Goal: Information Seeking & Learning: Check status

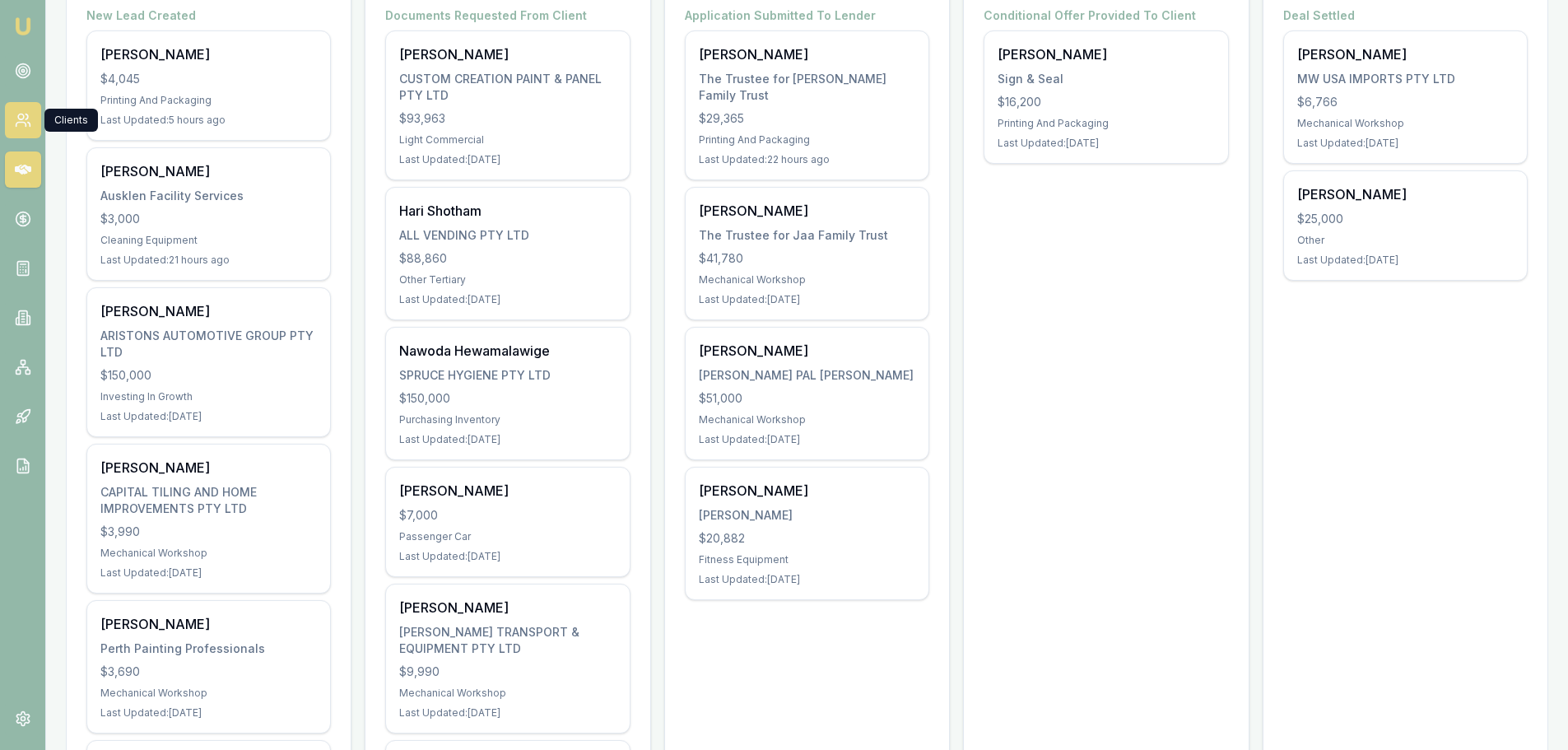
click at [7, 126] on link at bounding box center [23, 120] width 36 height 36
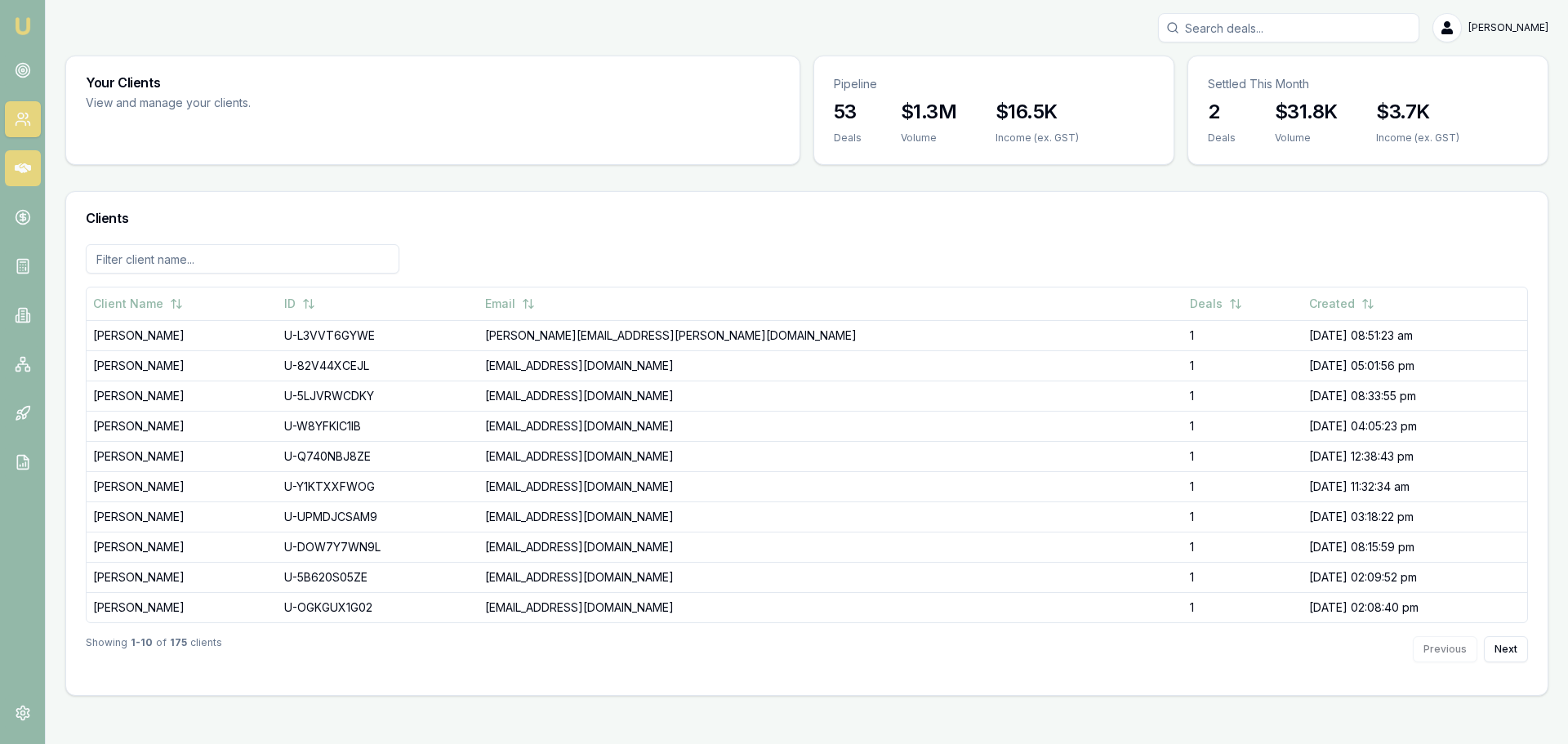
click at [21, 177] on link at bounding box center [23, 168] width 36 height 36
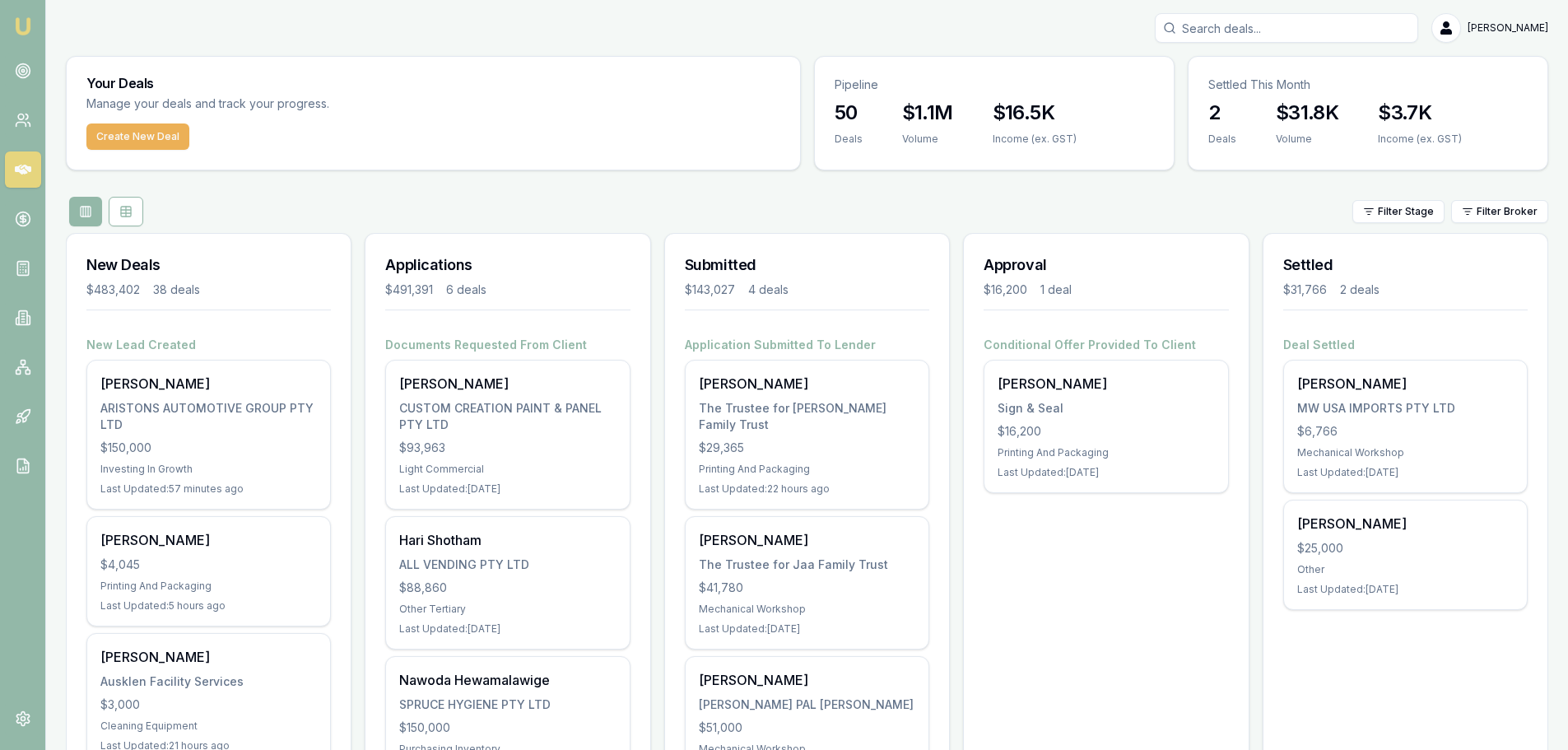
click at [1210, 28] on input "Search deals" at bounding box center [1286, 28] width 263 height 30
type input "[PERSON_NAME]"
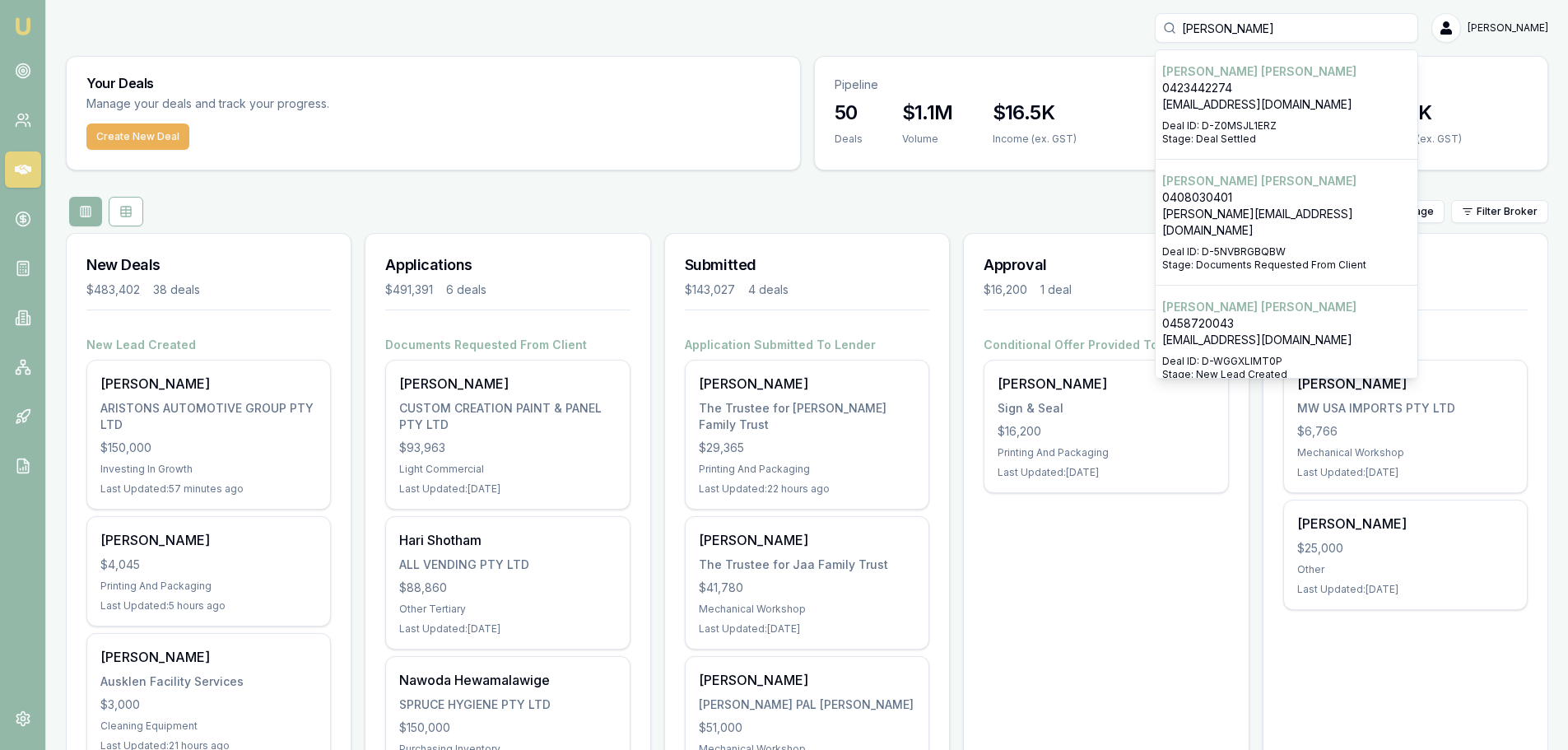
click at [1212, 112] on p "[EMAIL_ADDRESS][DOMAIN_NAME]" at bounding box center [1287, 105] width 249 height 17
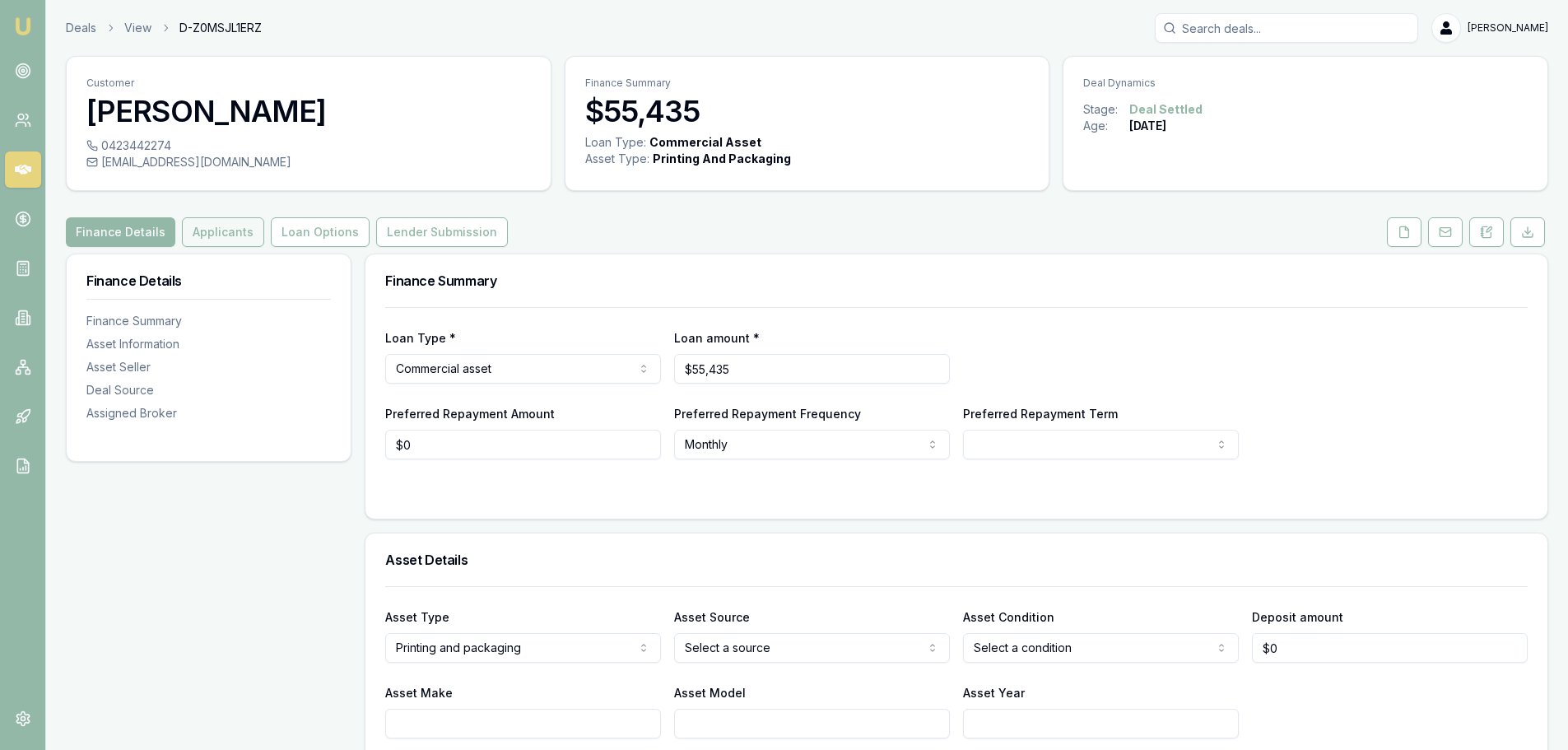
click at [186, 235] on button "Applicants" at bounding box center [223, 232] width 83 height 30
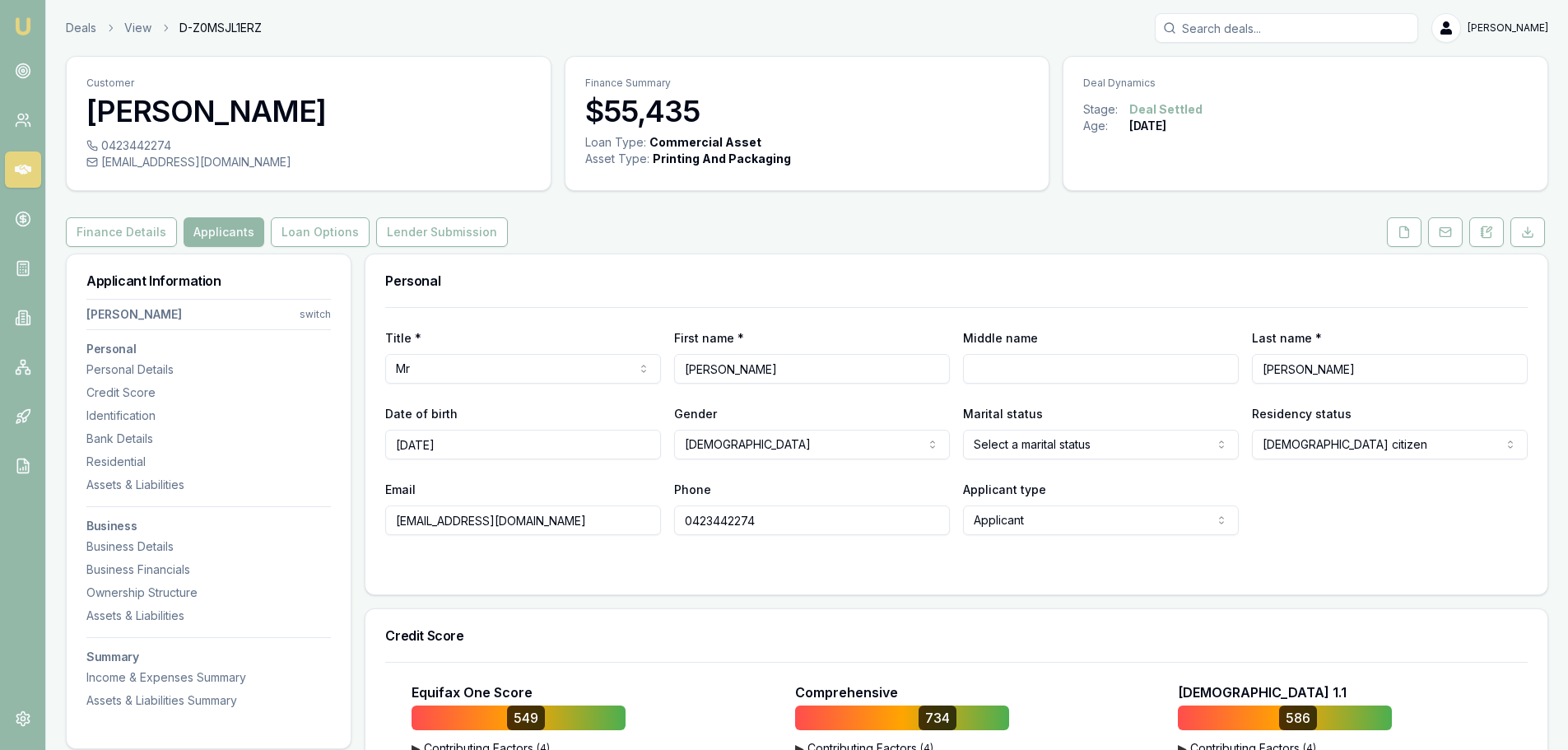
scroll to position [247, 0]
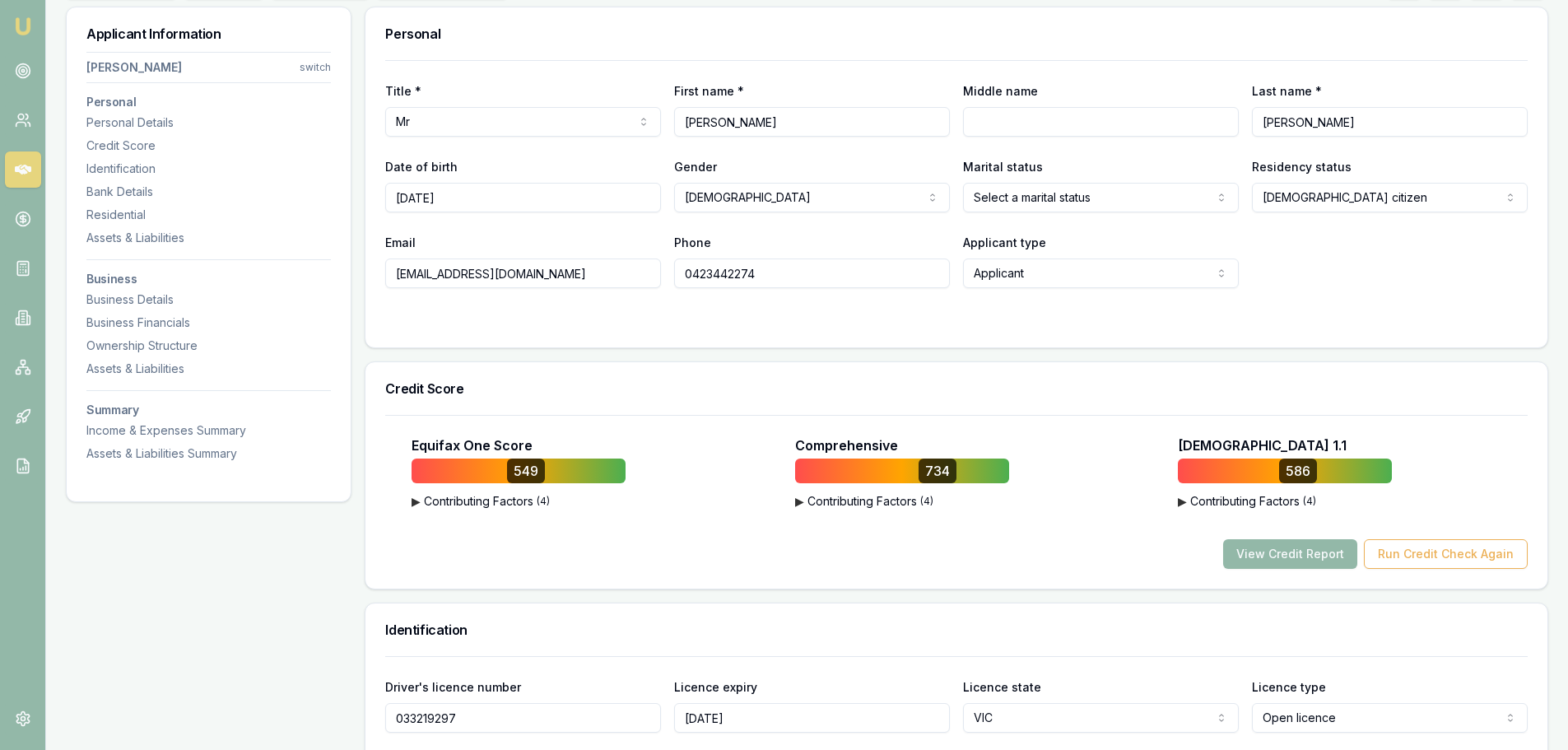
click at [1234, 507] on button "▶ Contributing Factors ( 4 )" at bounding box center [1284, 501] width 214 height 17
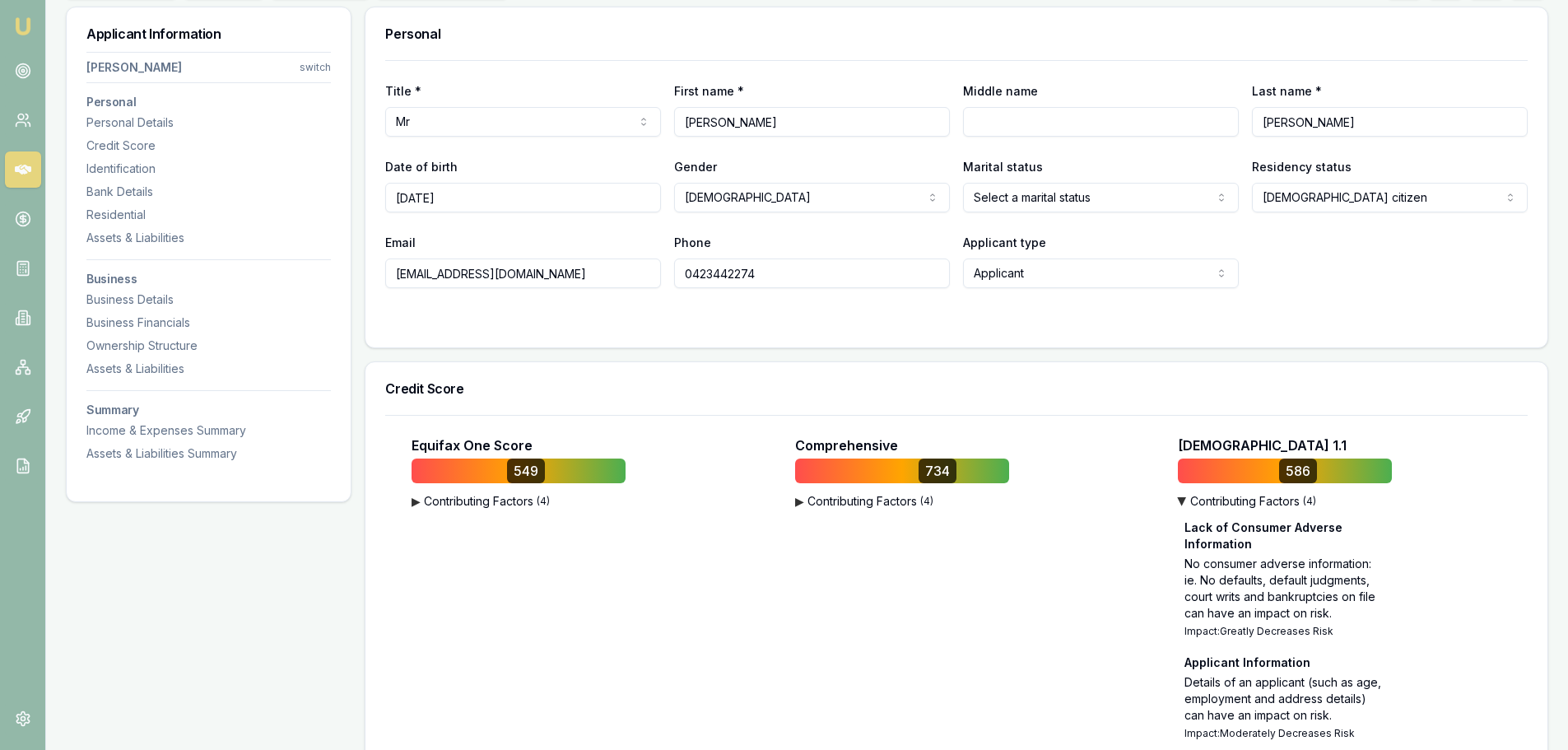
click at [1234, 507] on button "▶ Contributing Factors ( 4 )" at bounding box center [1284, 501] width 214 height 17
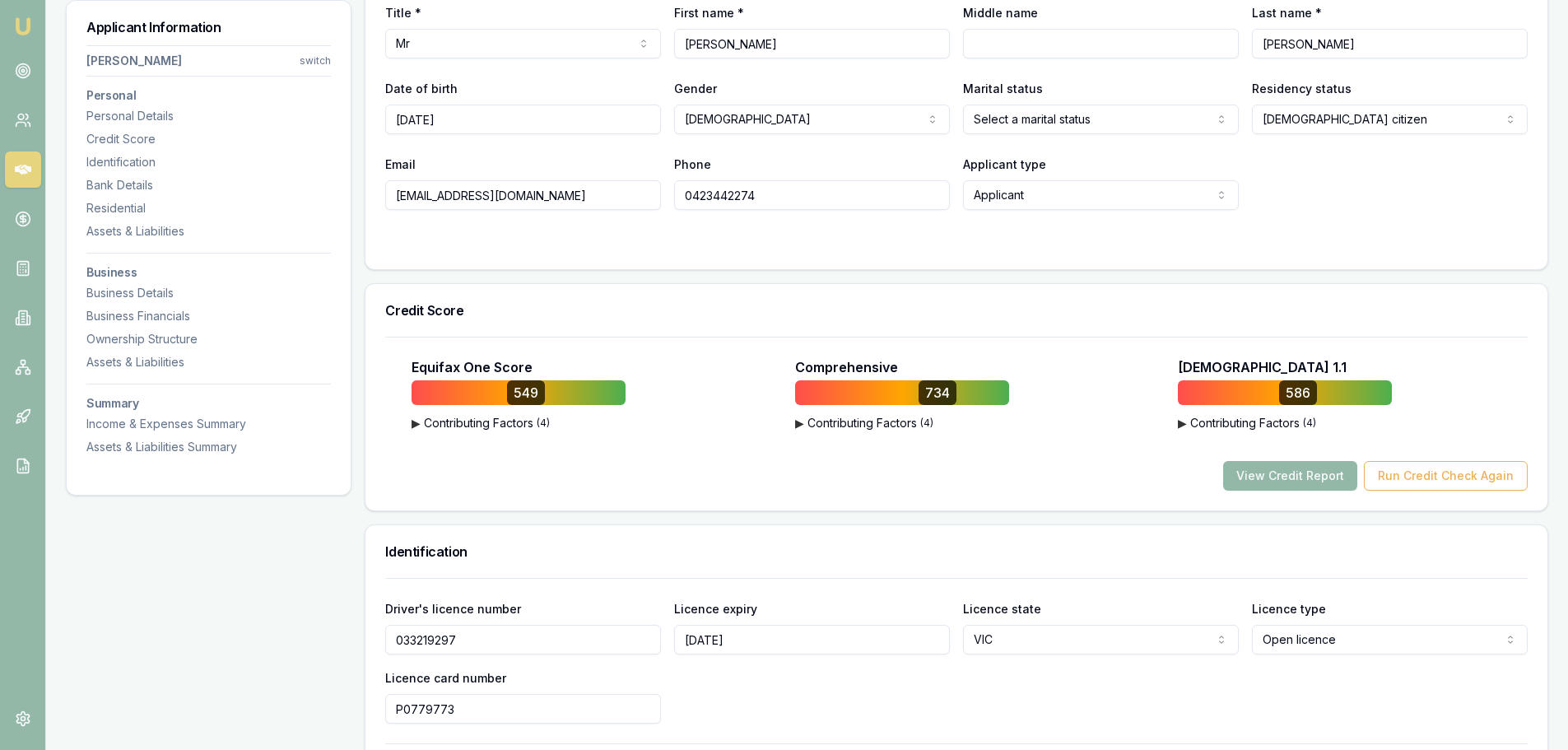
scroll to position [494, 0]
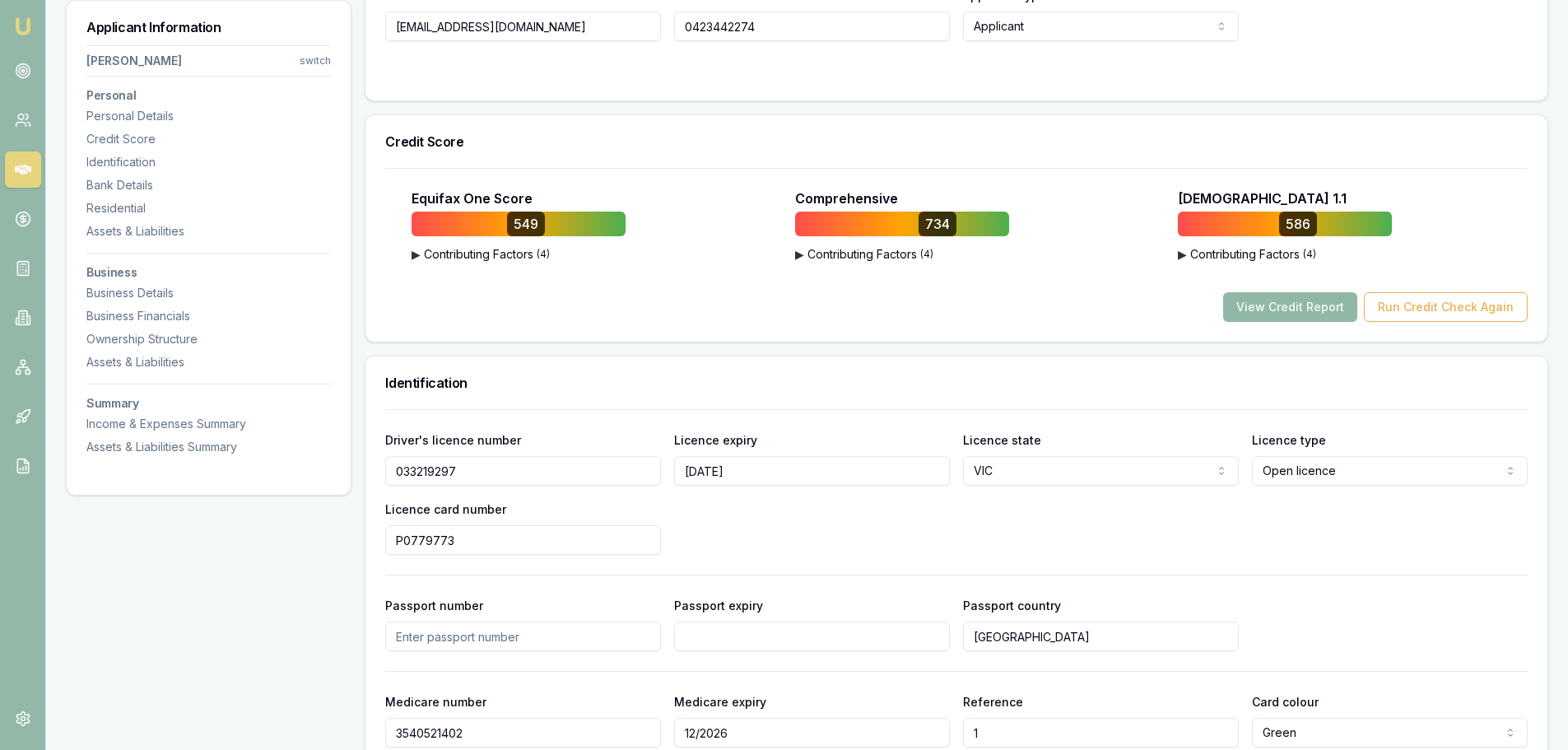
click at [1305, 305] on button "View Credit Report" at bounding box center [1290, 307] width 134 height 30
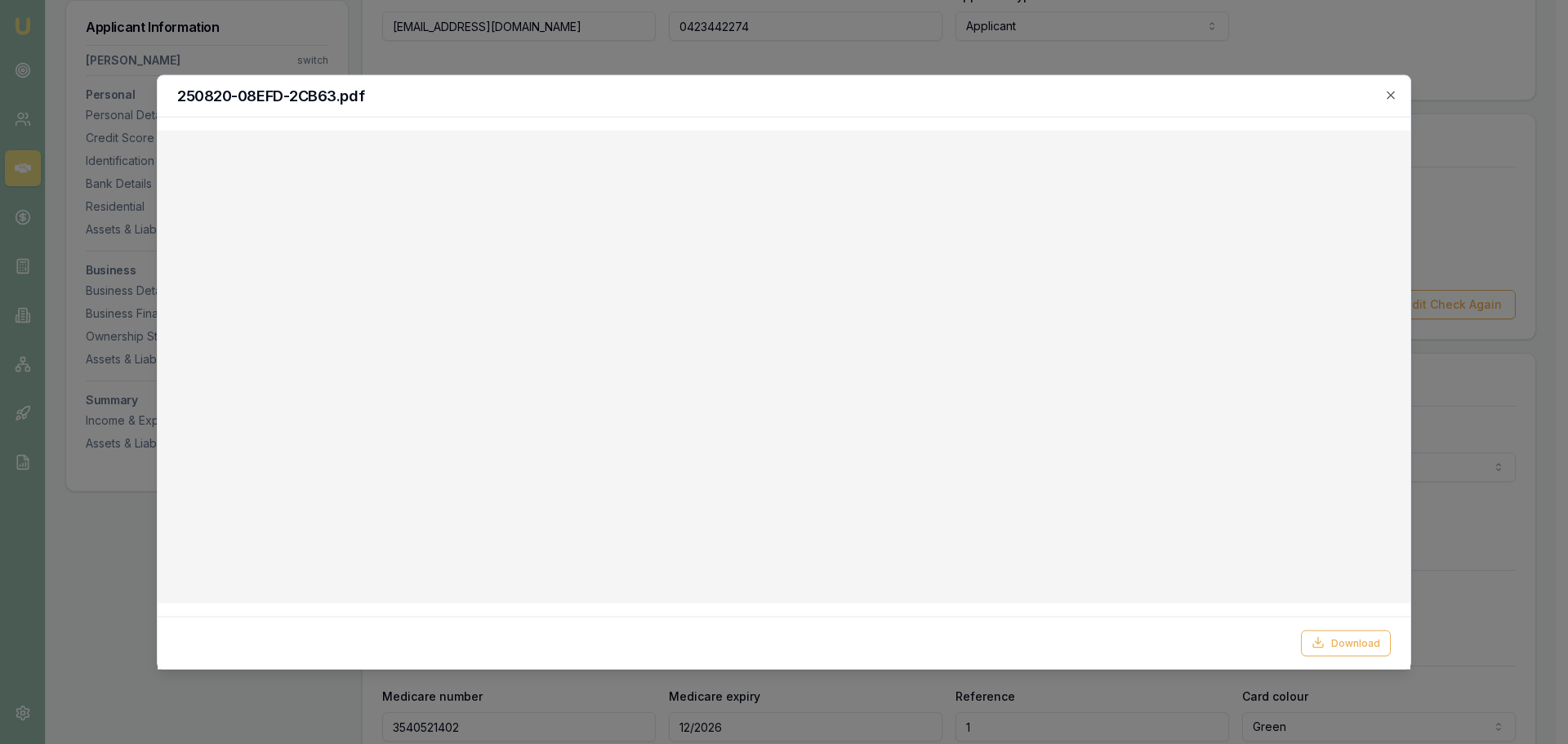
click at [1419, 78] on div at bounding box center [784, 372] width 1568 height 744
